Goal: Task Accomplishment & Management: Manage account settings

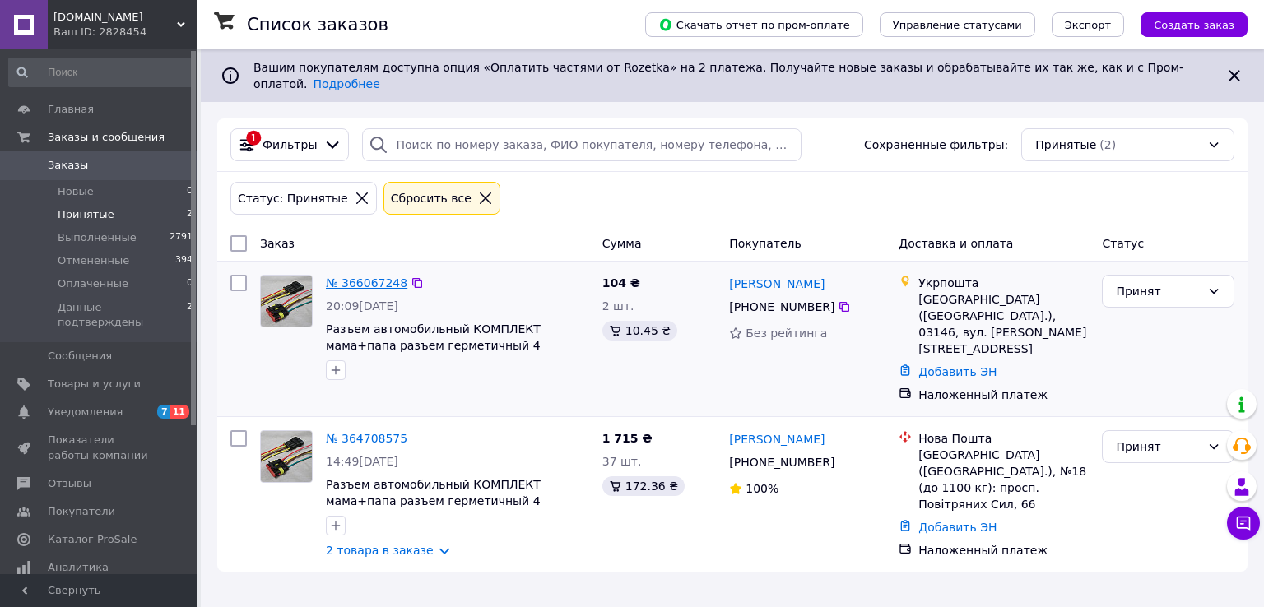
click at [373, 276] on link "№ 366067248" at bounding box center [366, 282] width 81 height 13
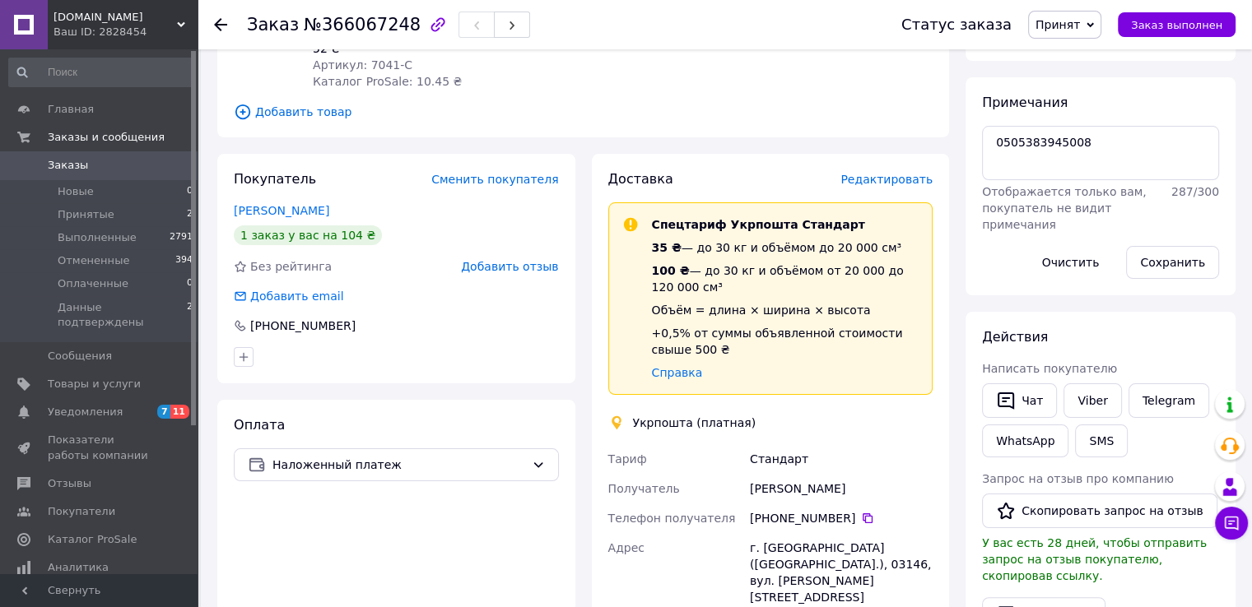
scroll to position [247, 0]
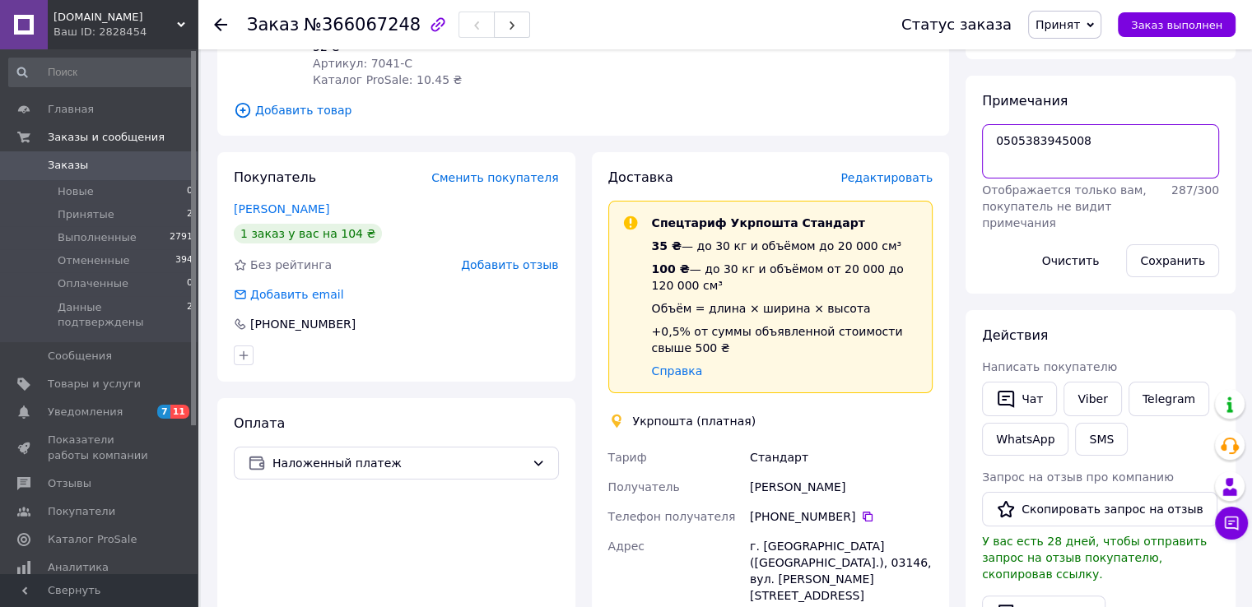
click at [1036, 146] on textarea "0505383945008" at bounding box center [1100, 151] width 237 height 54
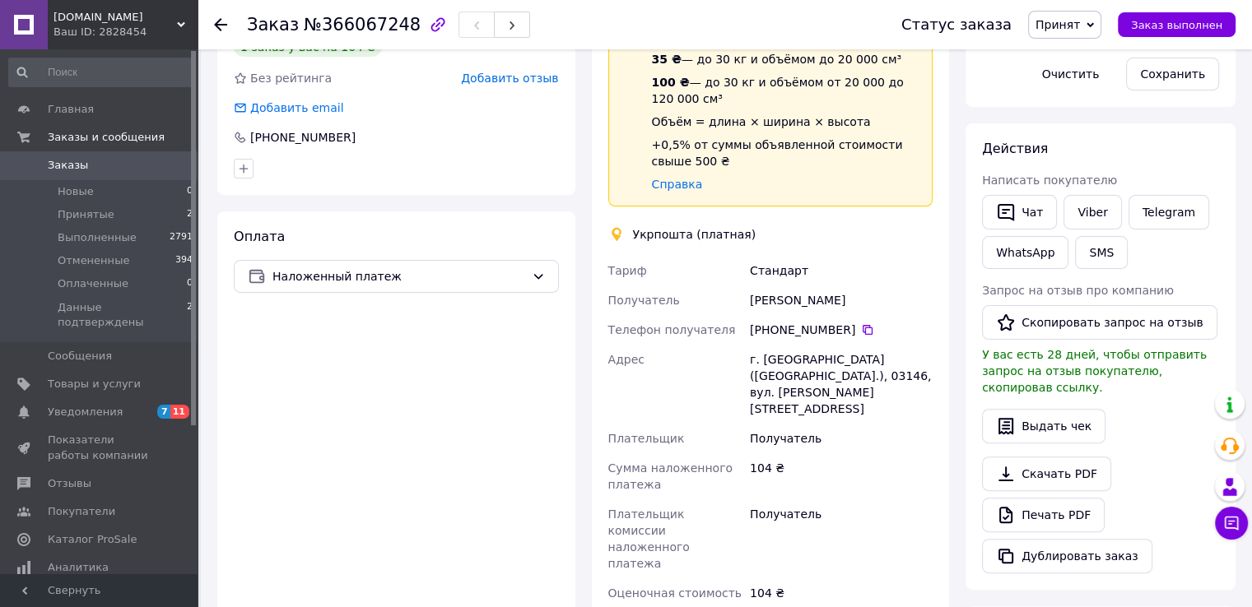
scroll to position [658, 0]
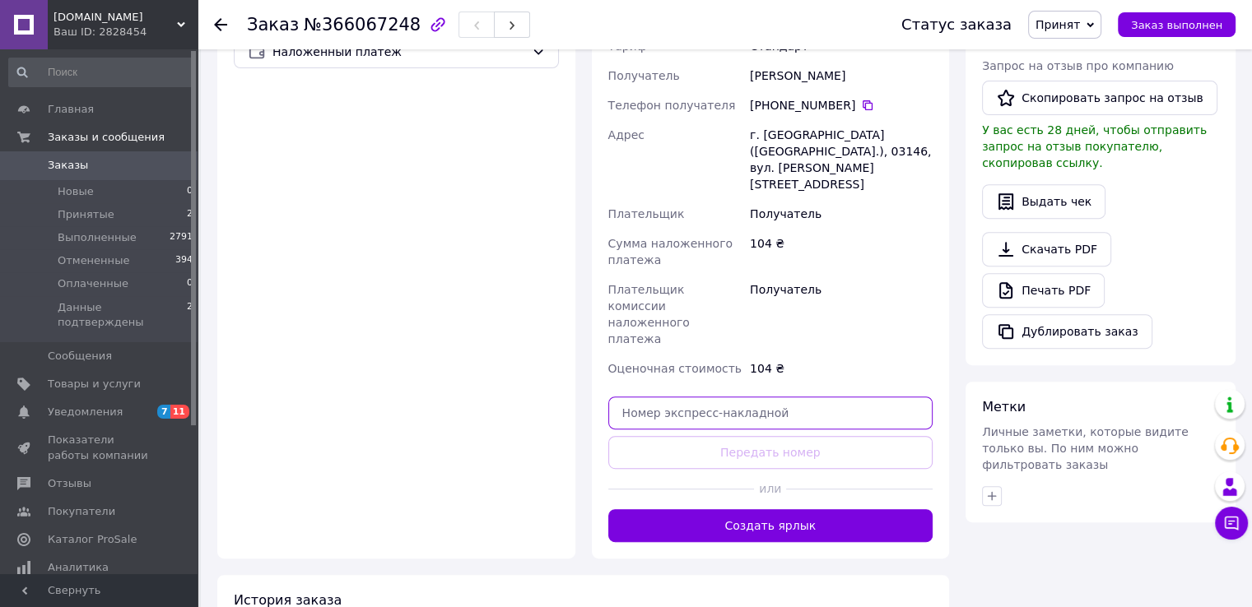
click at [659, 397] on input "text" at bounding box center [770, 413] width 325 height 33
paste input "0505383945008"
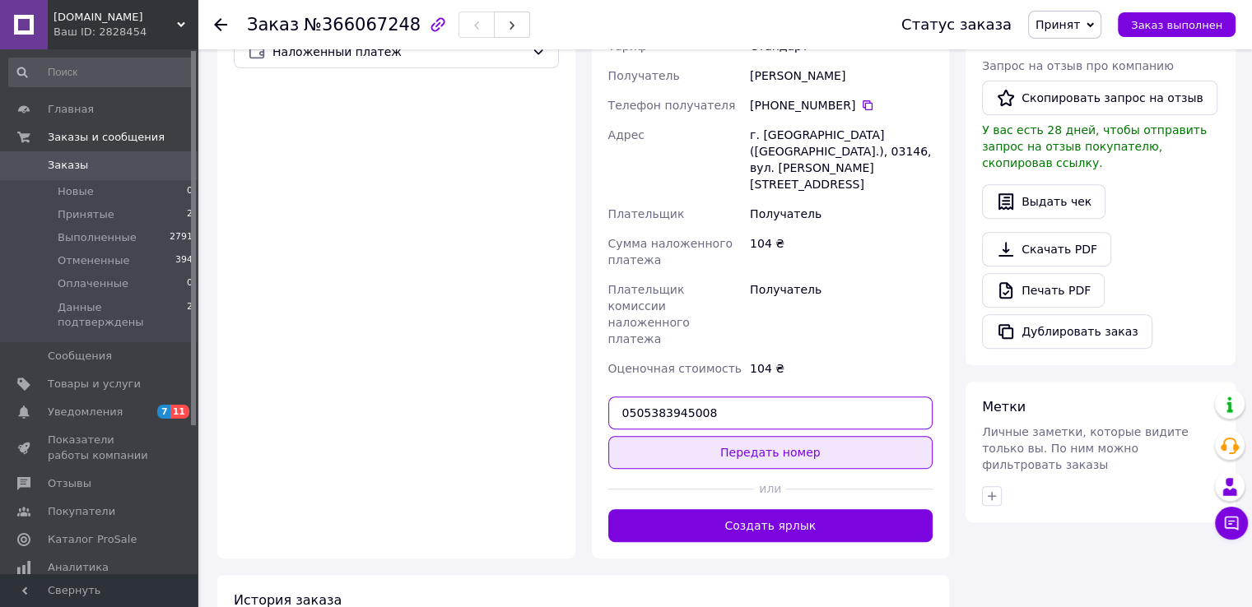
type input "0505383945008"
click at [784, 436] on button "Передать номер" at bounding box center [770, 452] width 325 height 33
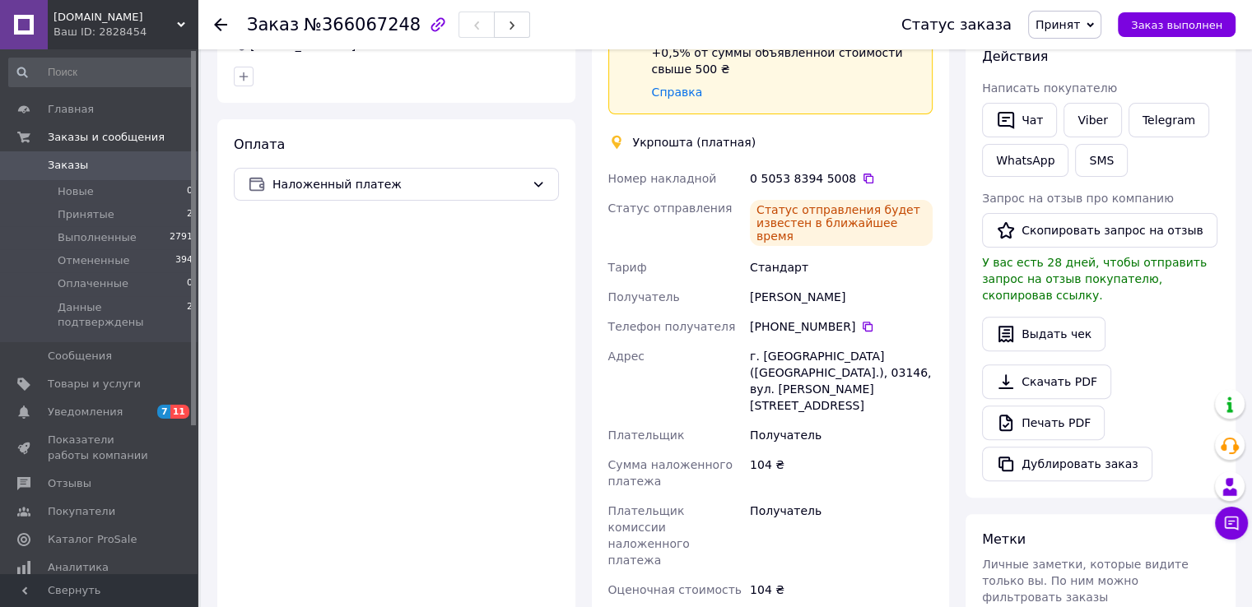
scroll to position [411, 0]
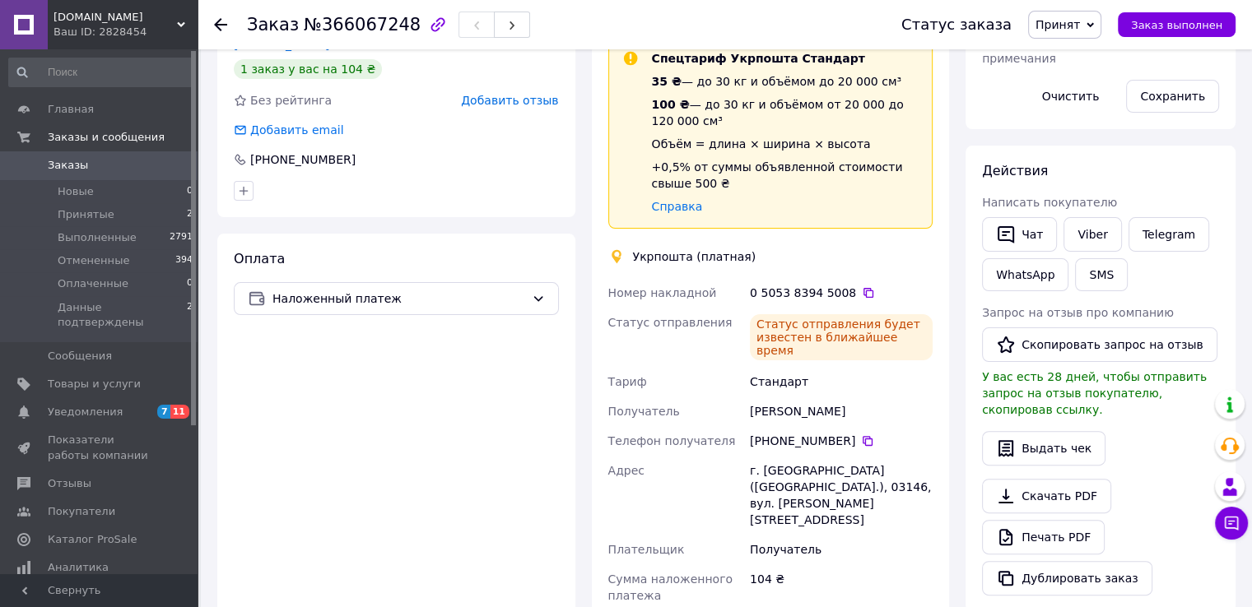
click at [1101, 29] on span "Принят" at bounding box center [1064, 25] width 73 height 28
click at [1073, 134] on li "Данные подтверждены" at bounding box center [1104, 131] width 150 height 25
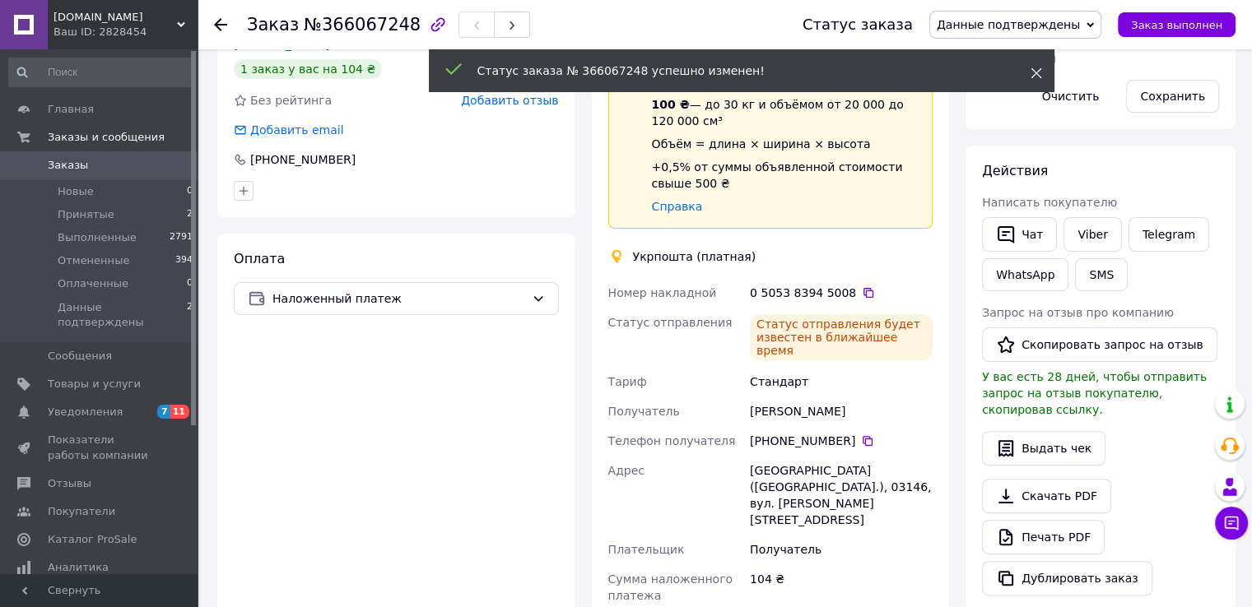
click at [1030, 76] on icon at bounding box center [1036, 73] width 12 height 12
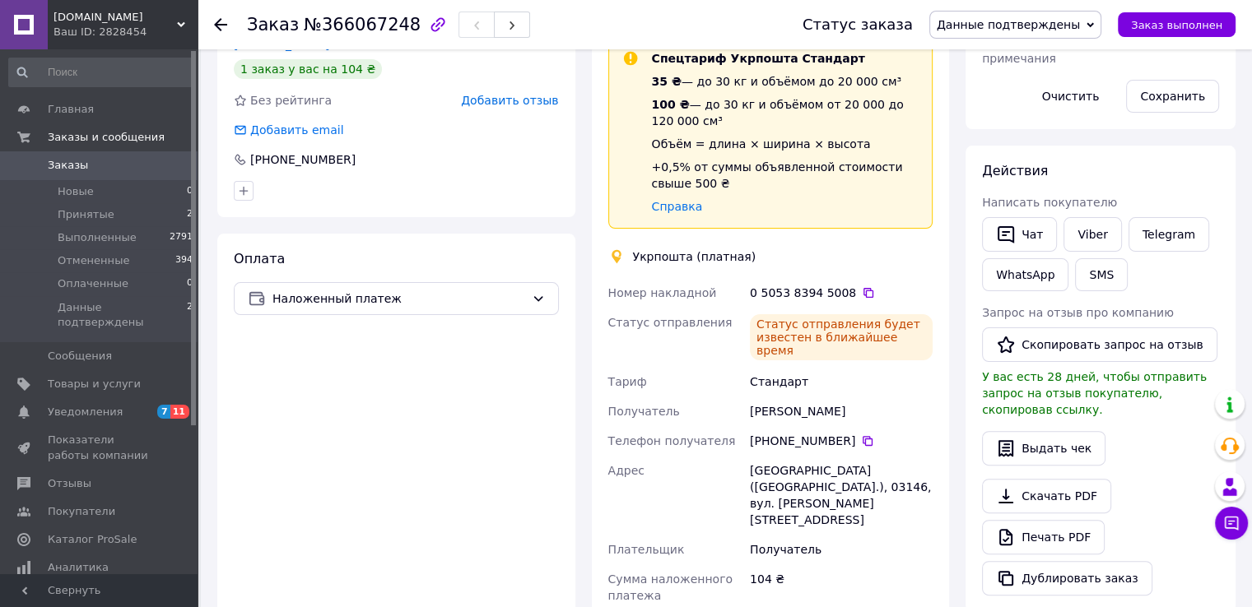
click at [82, 173] on link "Заказы 0" at bounding box center [101, 165] width 202 height 28
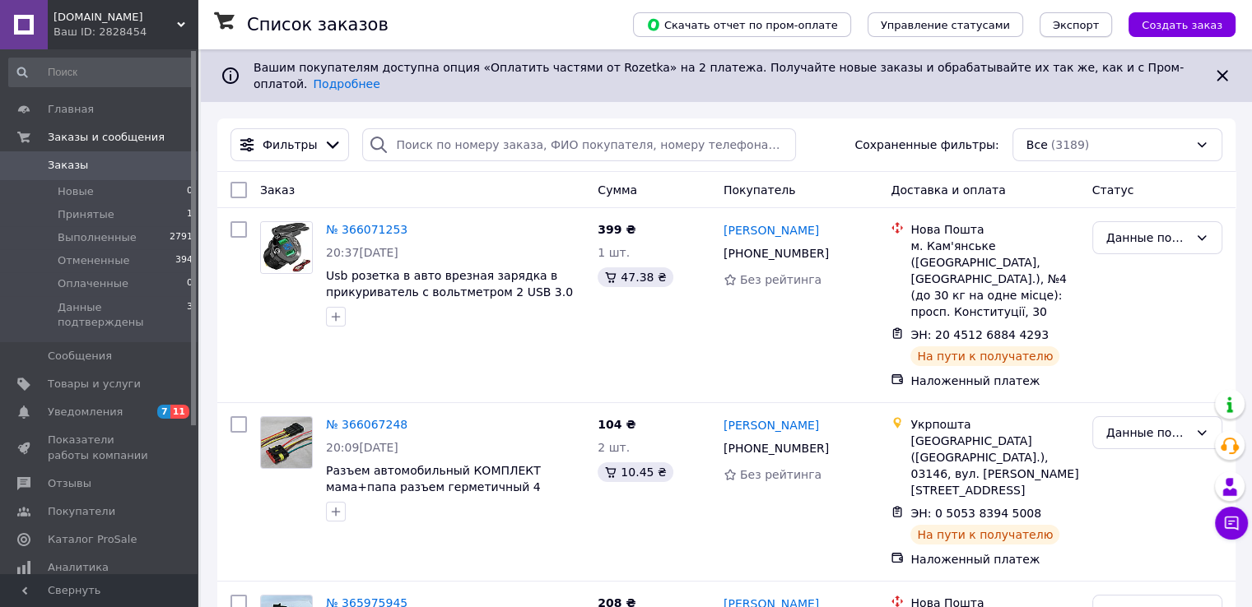
click at [1090, 26] on span "Экспорт" at bounding box center [1075, 25] width 46 height 12
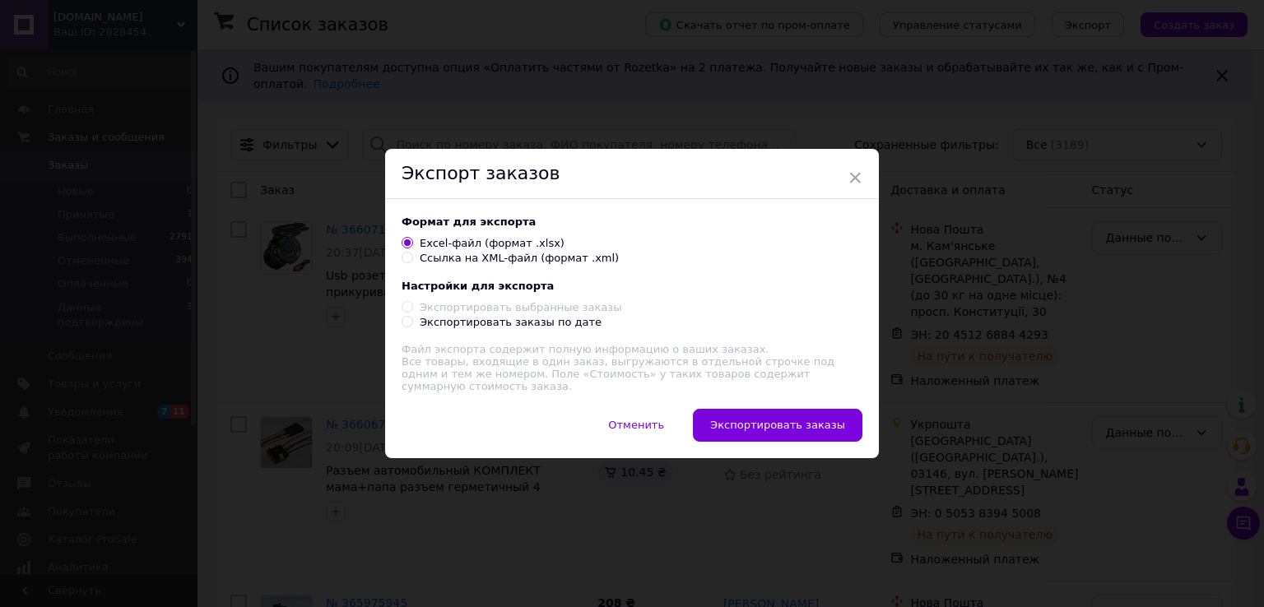
click at [405, 327] on input "Экспортировать заказы по дате" at bounding box center [407, 321] width 11 height 11
radio input "true"
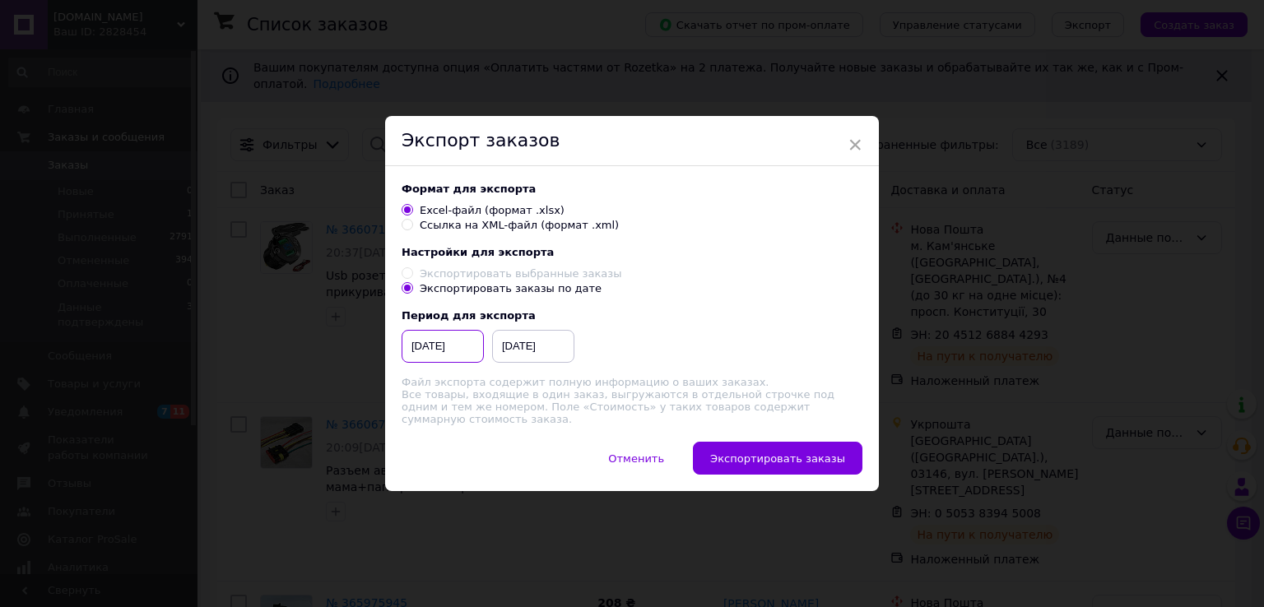
click at [444, 351] on input "[DATE]" at bounding box center [443, 346] width 82 height 33
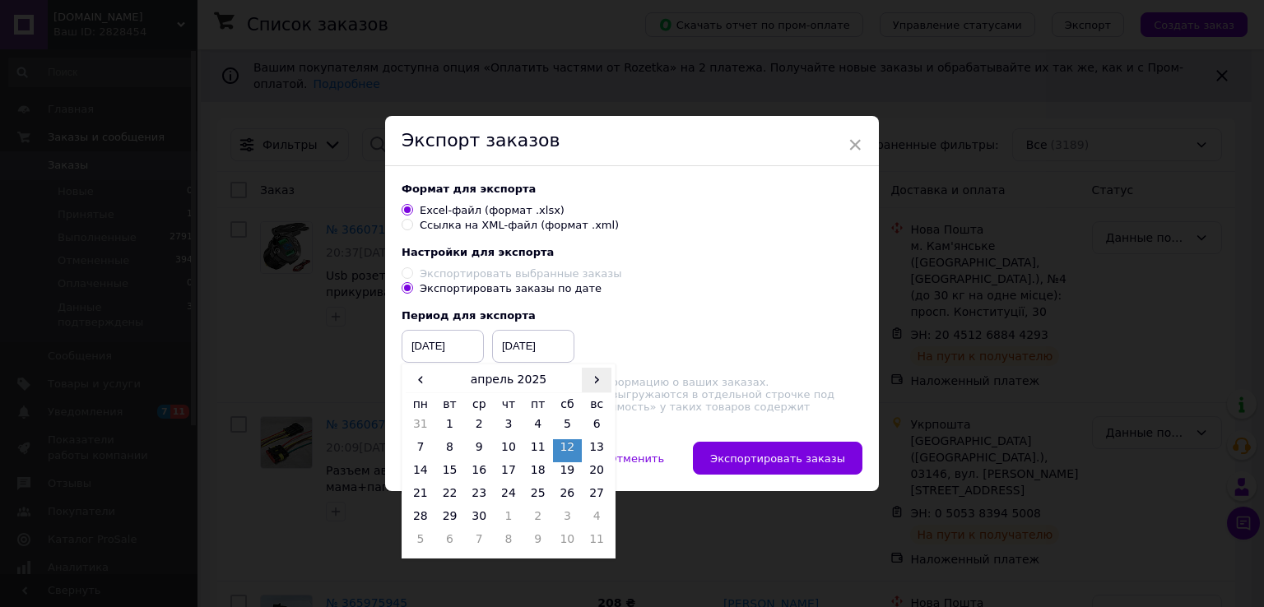
click at [596, 389] on span "›" at bounding box center [597, 380] width 30 height 24
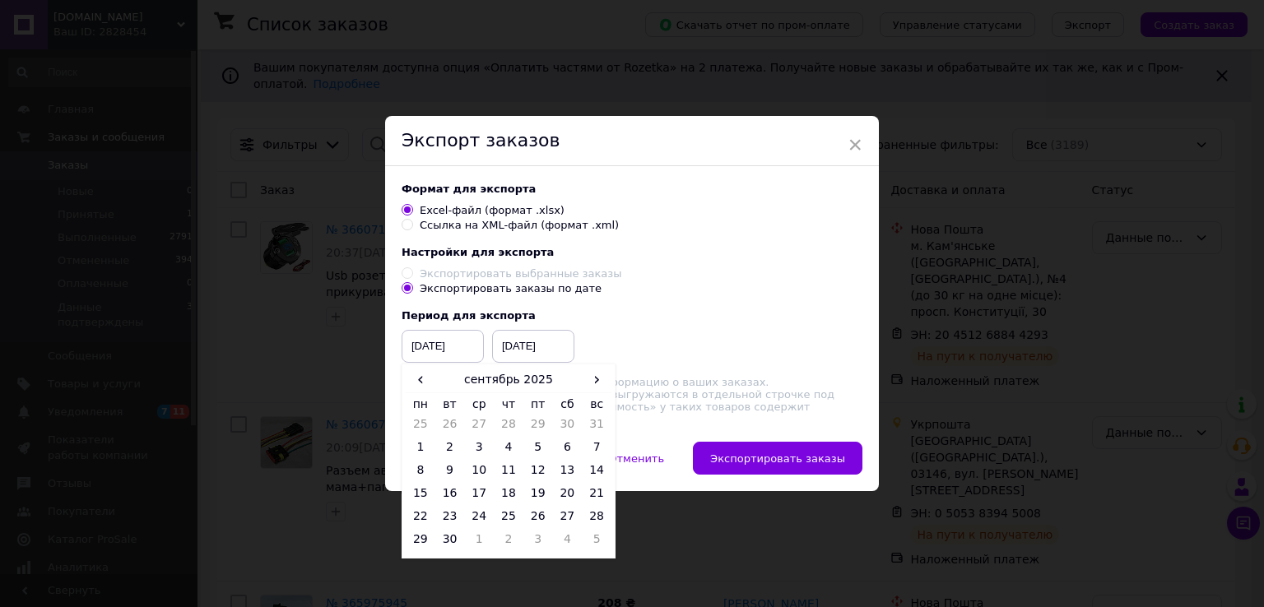
click at [417, 448] on td "1" at bounding box center [421, 450] width 30 height 23
type input "[DATE]"
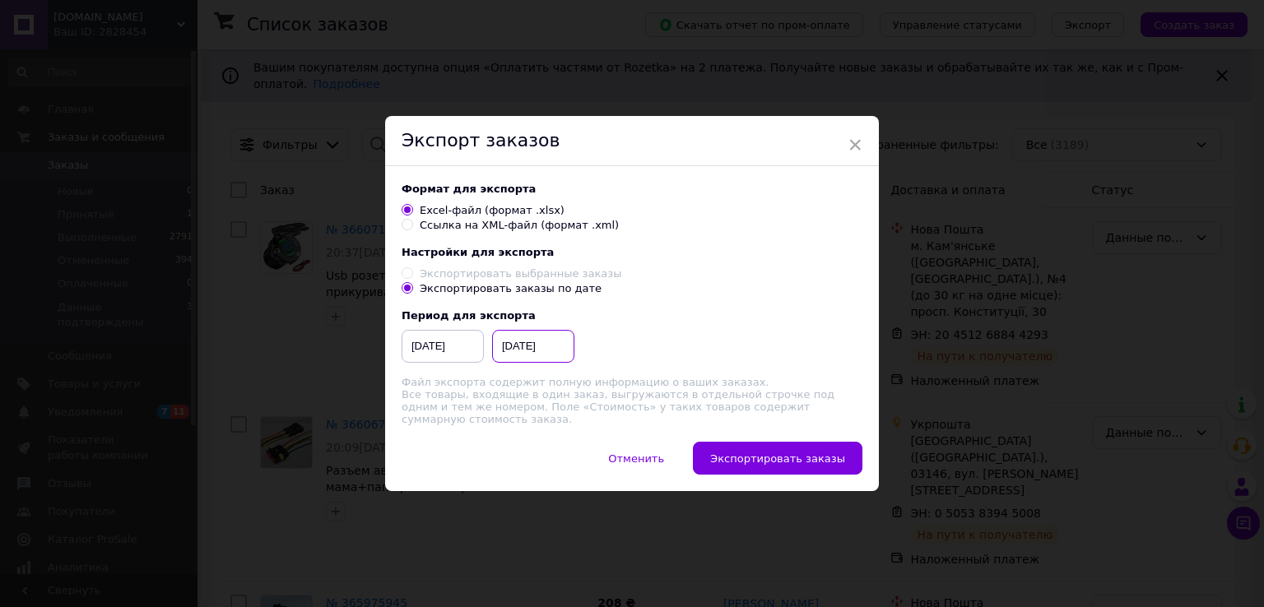
click at [546, 351] on input "[DATE]" at bounding box center [533, 346] width 82 height 33
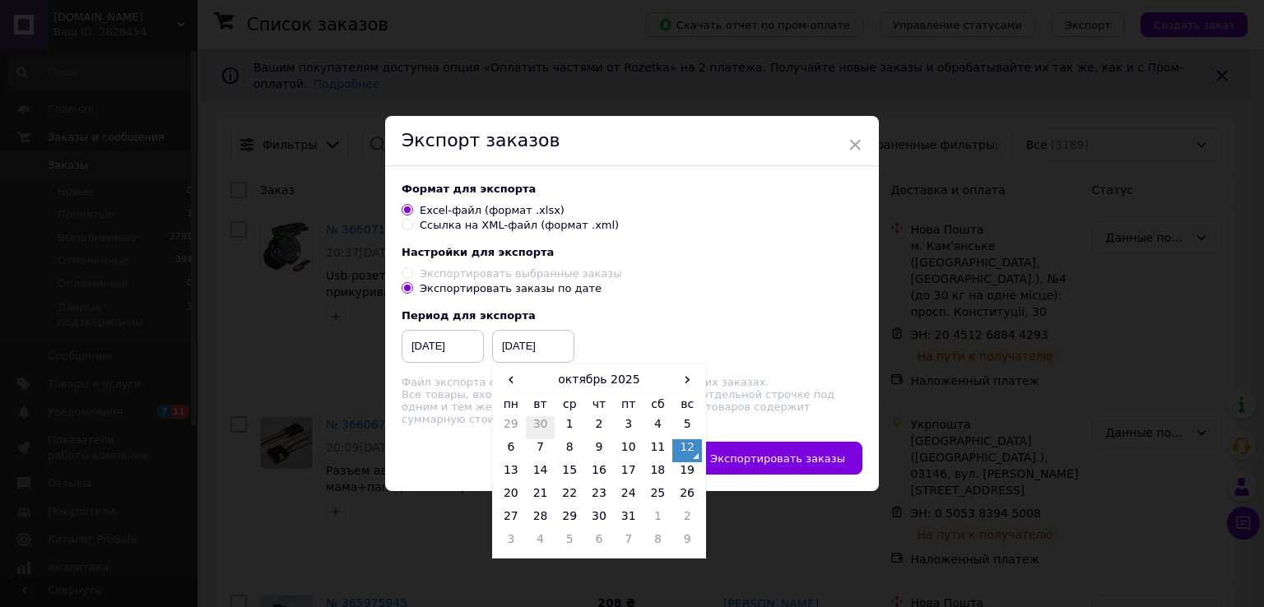
click at [540, 433] on td "30" at bounding box center [541, 427] width 30 height 23
type input "[DATE]"
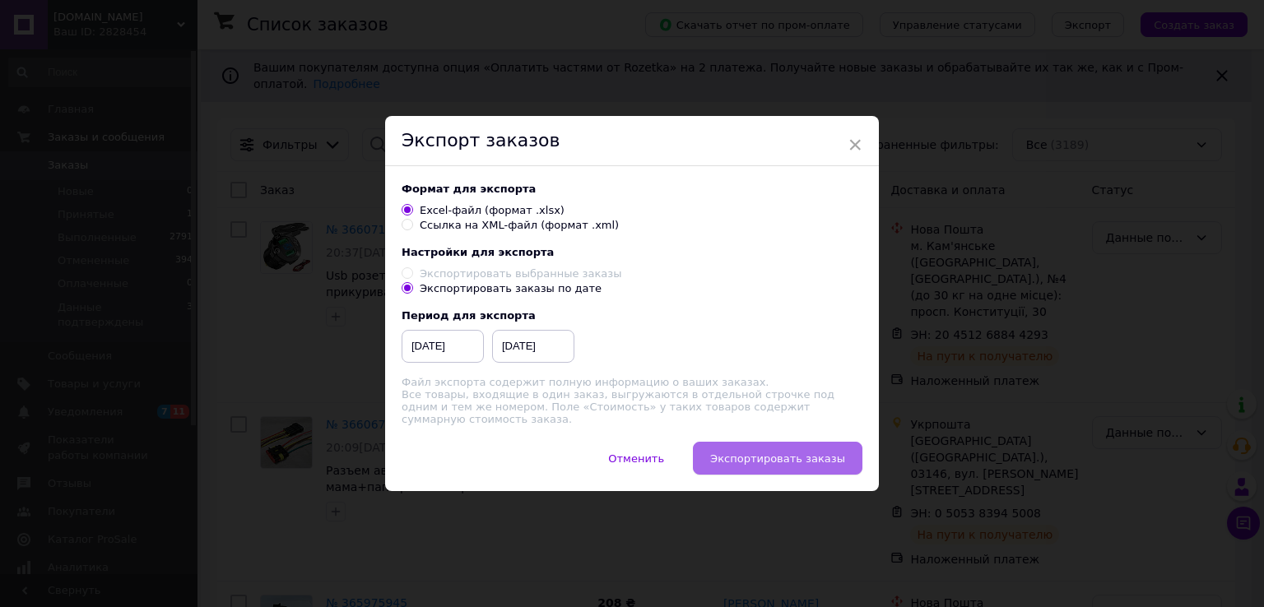
click at [805, 462] on span "Экспортировать заказы" at bounding box center [777, 459] width 135 height 12
